Goal: Check status: Check status

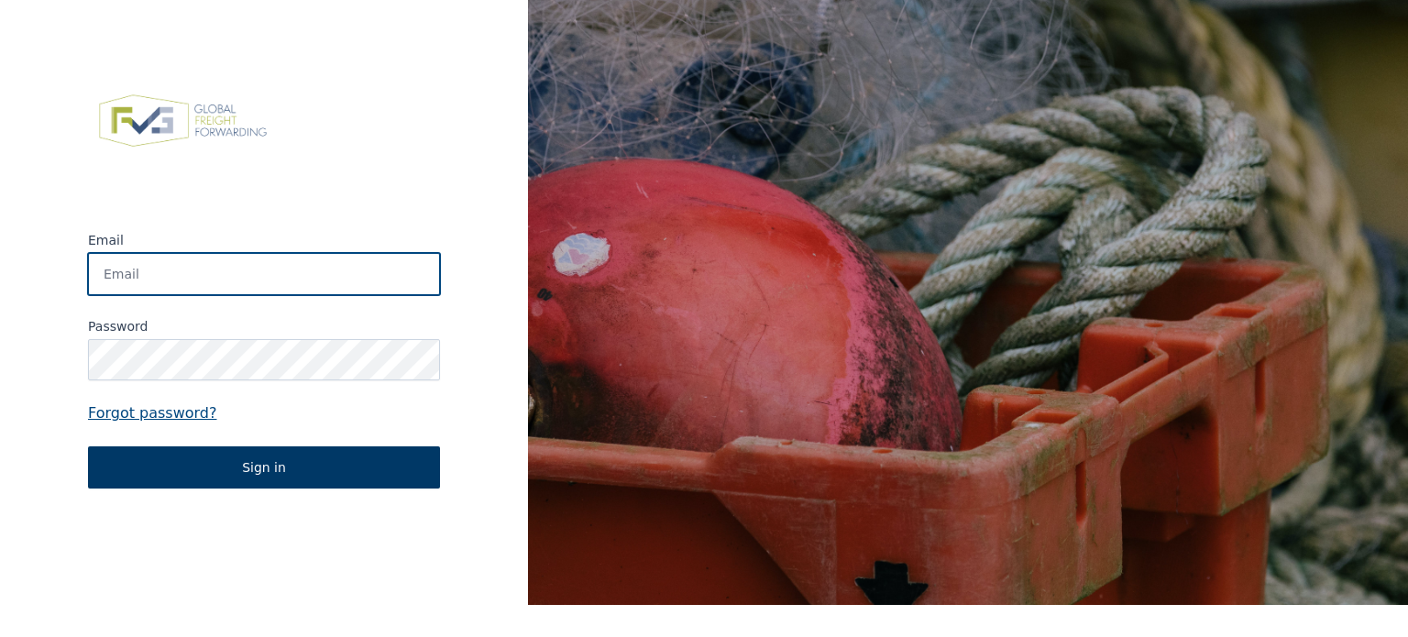
type input "[PERSON_NAME][EMAIL_ADDRESS][DOMAIN_NAME]"
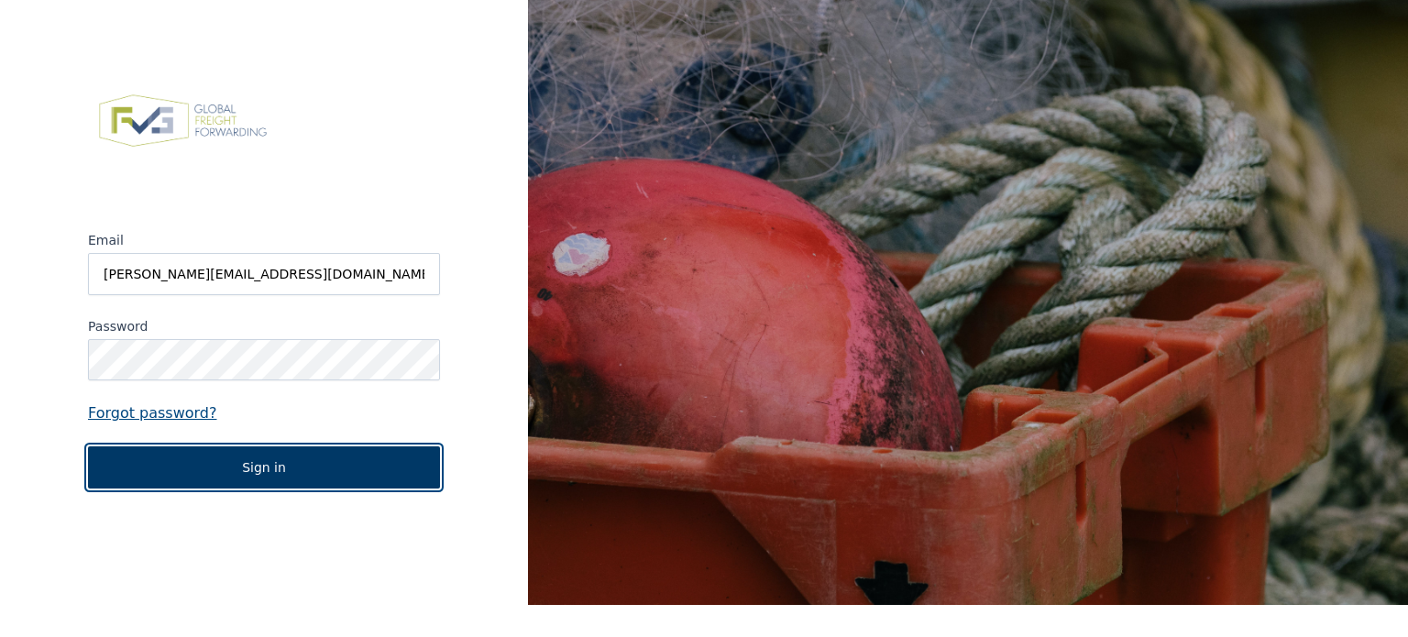
click at [184, 466] on button "Sign in" at bounding box center [264, 467] width 352 height 42
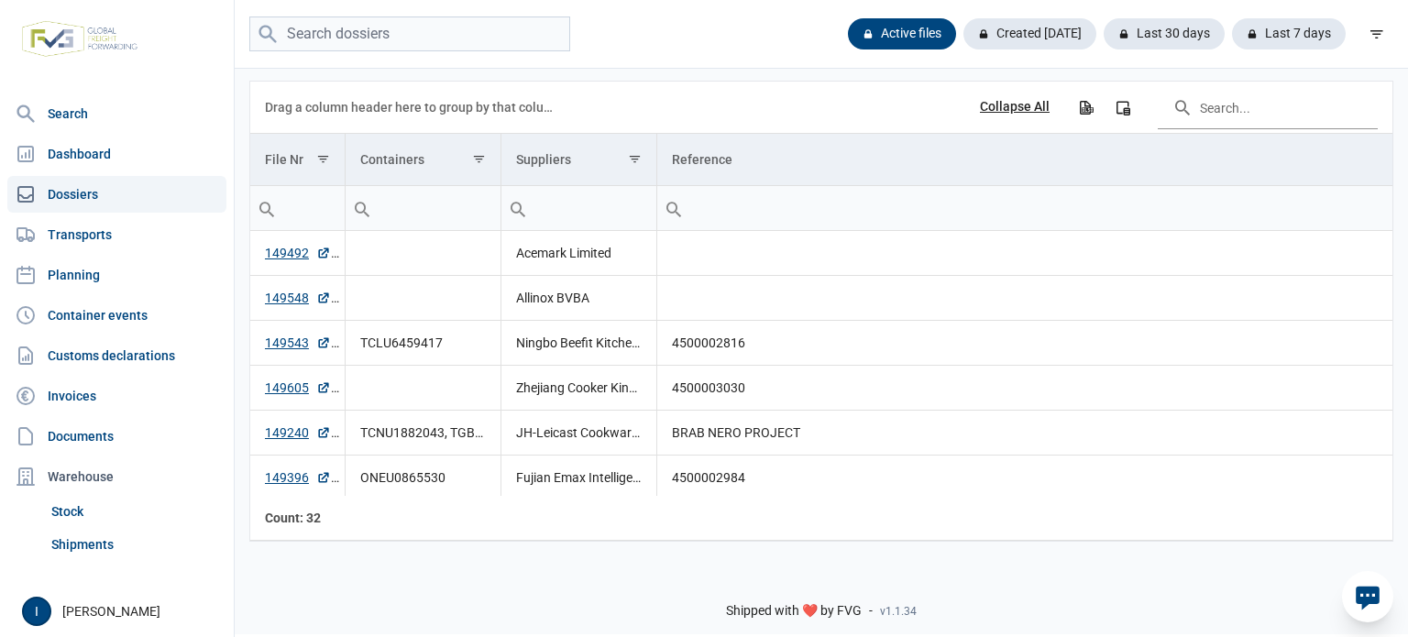
click at [90, 198] on link "Dossiers" at bounding box center [116, 194] width 219 height 37
click at [70, 190] on link "Dossiers" at bounding box center [116, 194] width 219 height 37
click at [331, 27] on input "search" at bounding box center [409, 34] width 321 height 36
type input "149470"
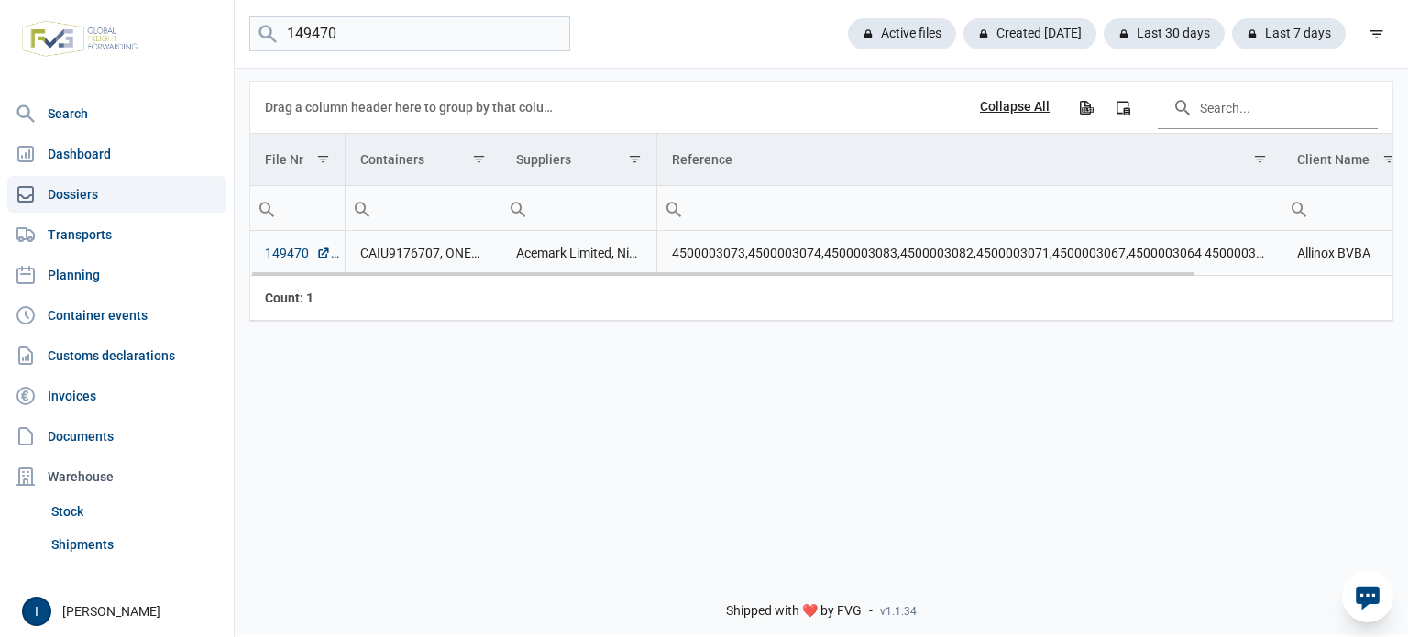
click at [290, 250] on link "149470" at bounding box center [298, 253] width 66 height 18
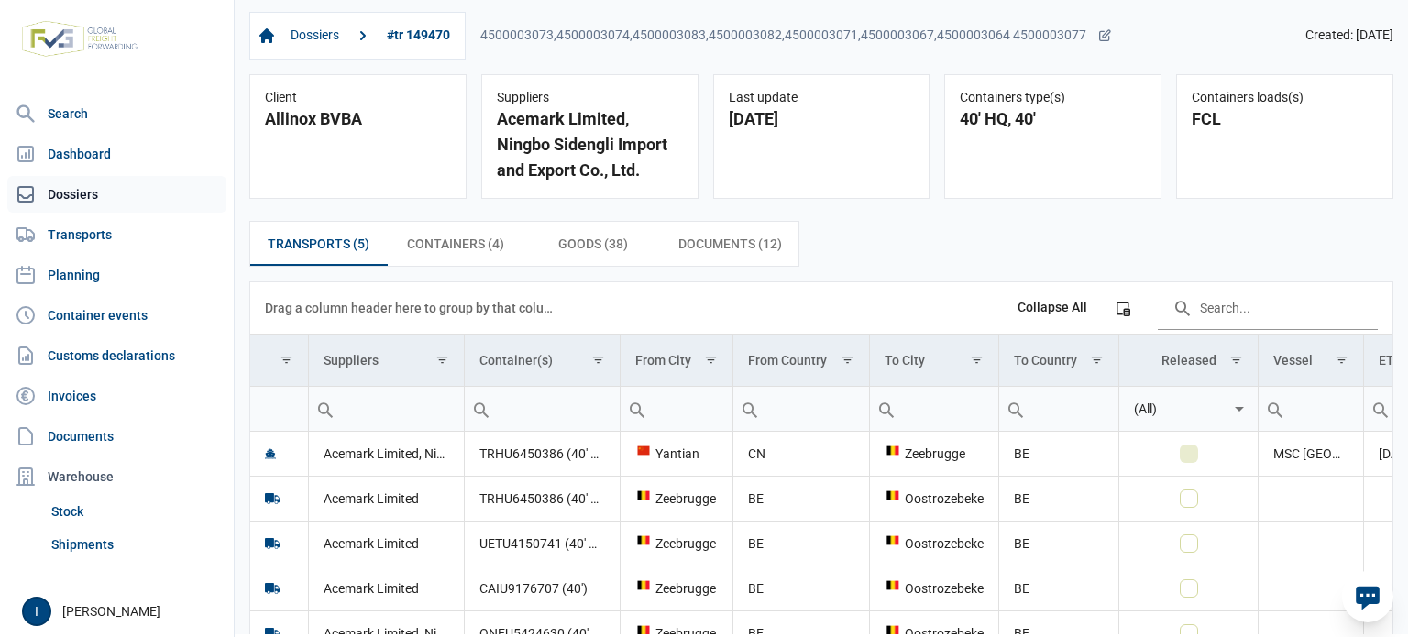
click at [59, 192] on link "Dossiers" at bounding box center [116, 194] width 219 height 37
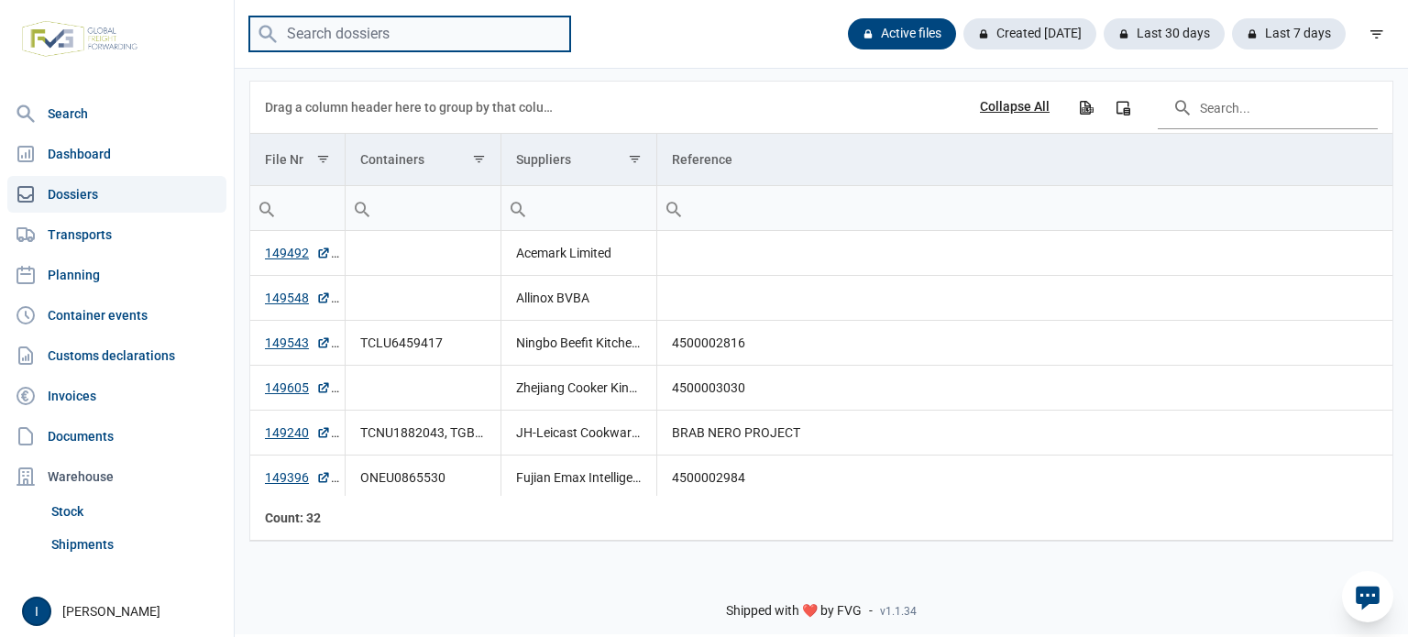
click at [381, 36] on input "search" at bounding box center [409, 34] width 321 height 36
type input "149554"
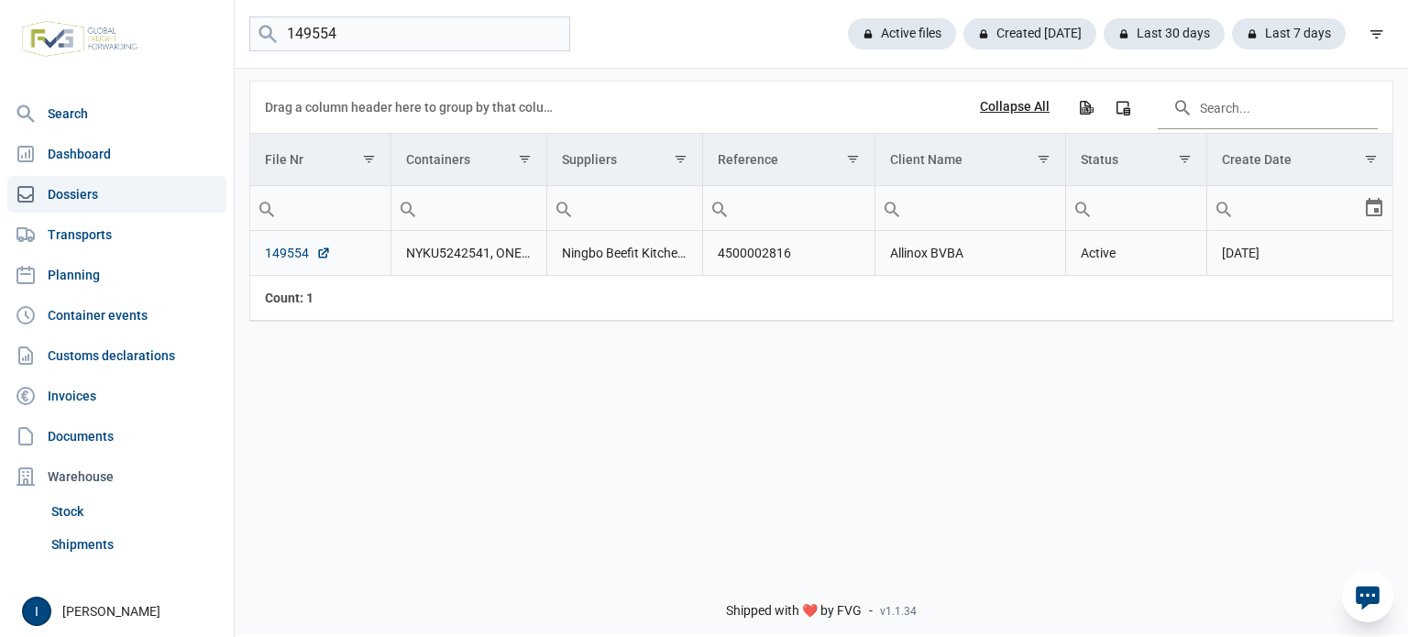
click at [290, 252] on link "149554" at bounding box center [298, 253] width 66 height 18
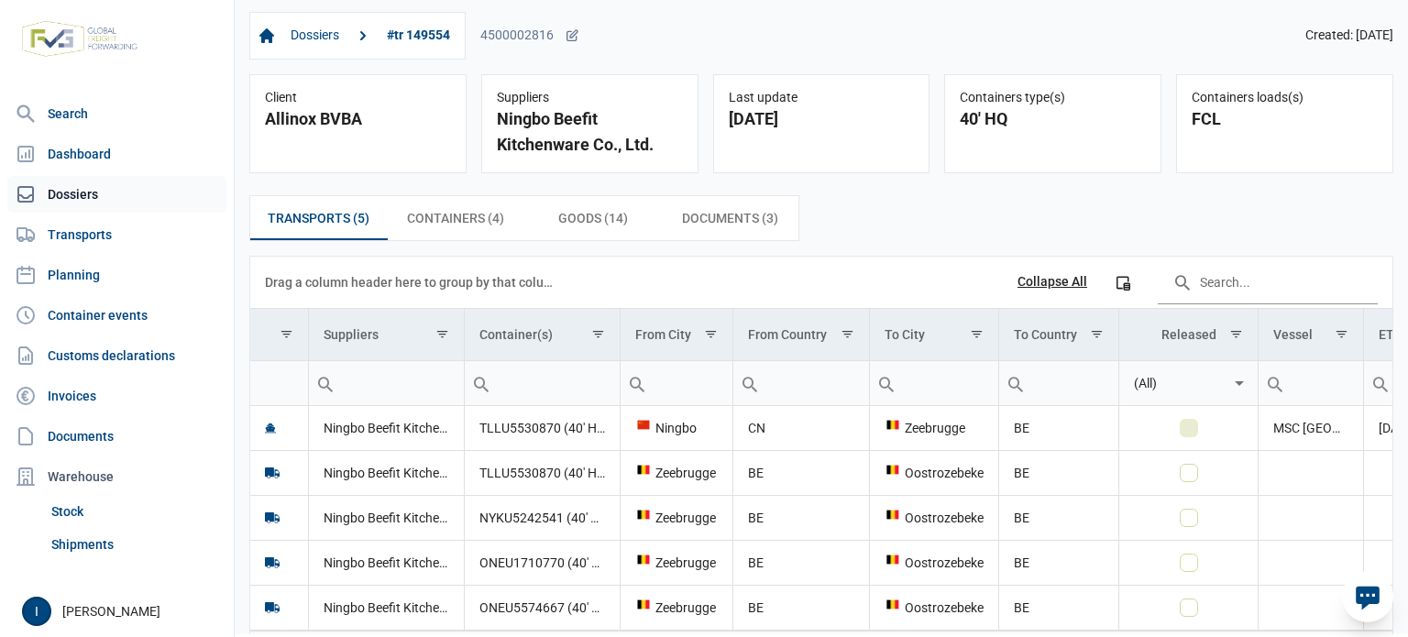
click at [82, 192] on link "Dossiers" at bounding box center [116, 194] width 219 height 37
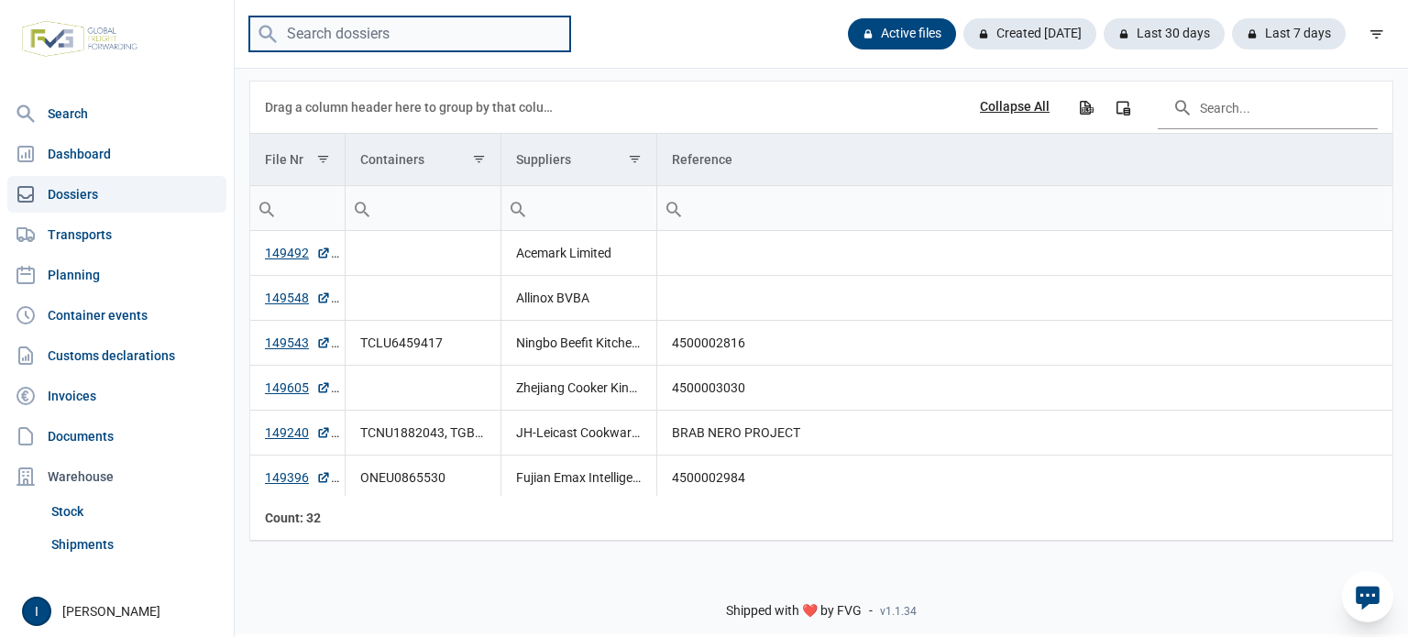
click at [343, 36] on input "search" at bounding box center [409, 34] width 321 height 36
type input "149619"
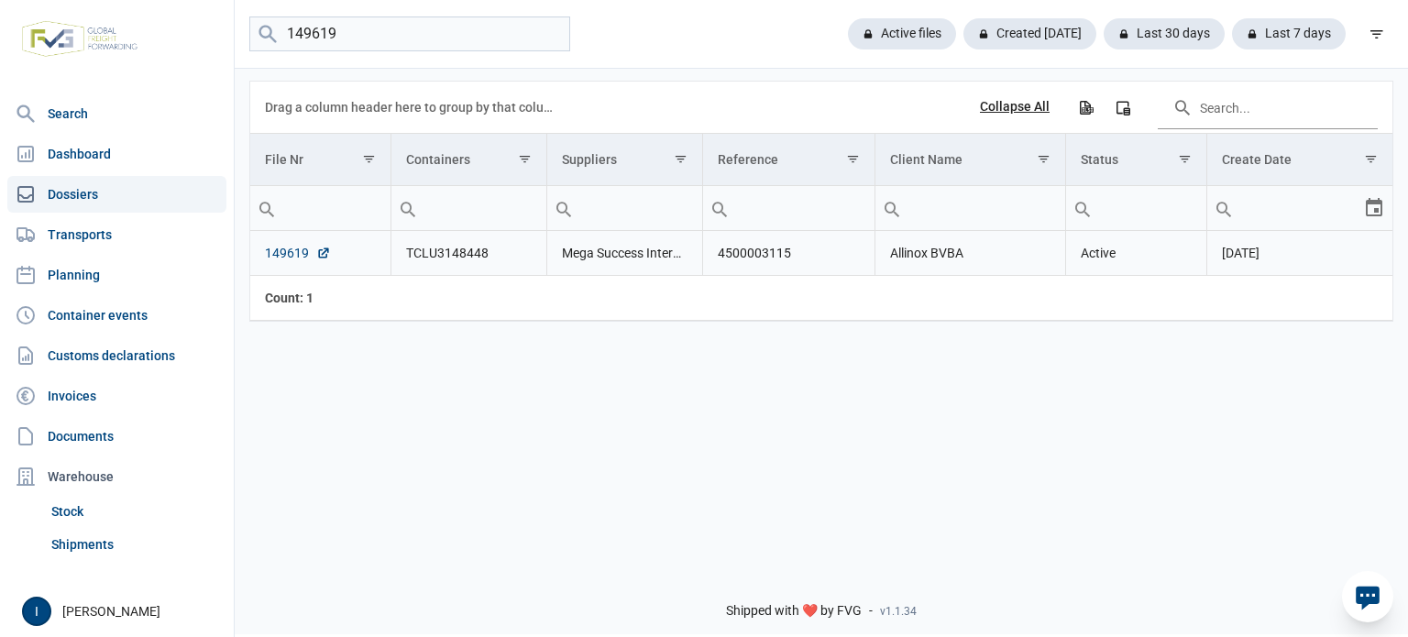
click at [278, 249] on link "149619" at bounding box center [298, 253] width 66 height 18
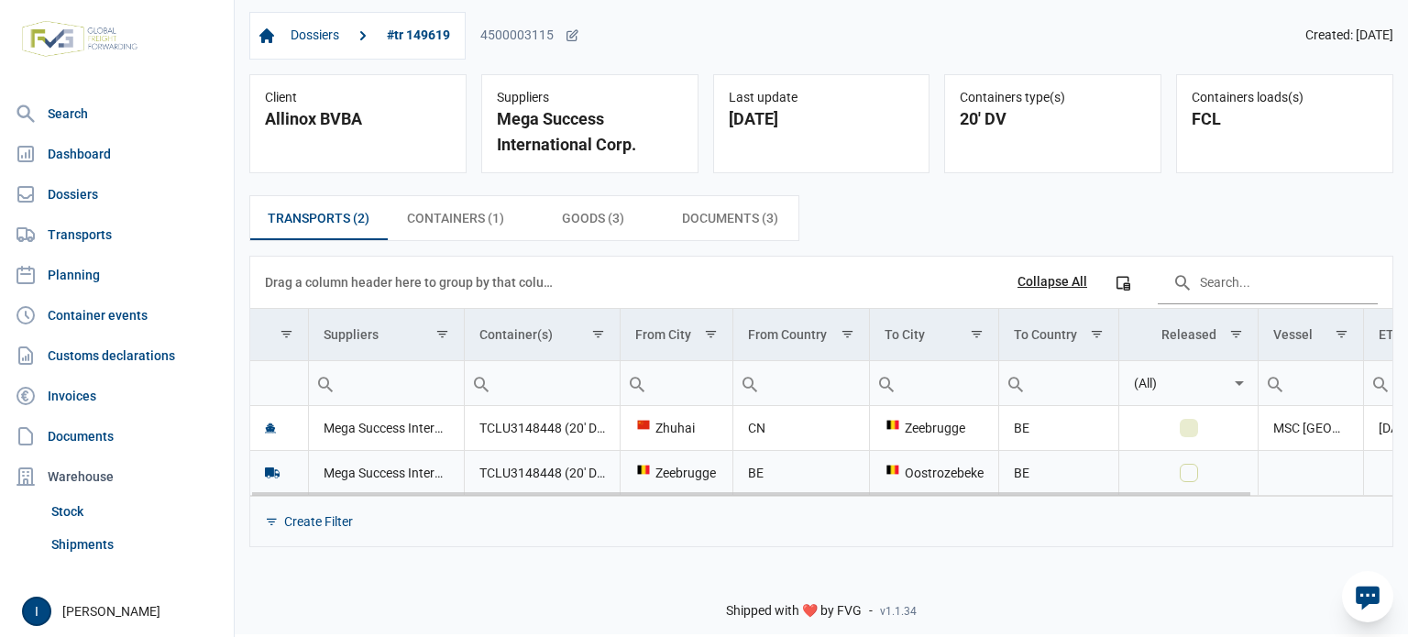
drag, startPoint x: 997, startPoint y: 43, endPoint x: 1235, endPoint y: 479, distance: 496.7
click at [1235, 479] on div "Data grid with 2 rows and 11 columns" at bounding box center [1188, 473] width 109 height 18
